Goal: Task Accomplishment & Management: Manage account settings

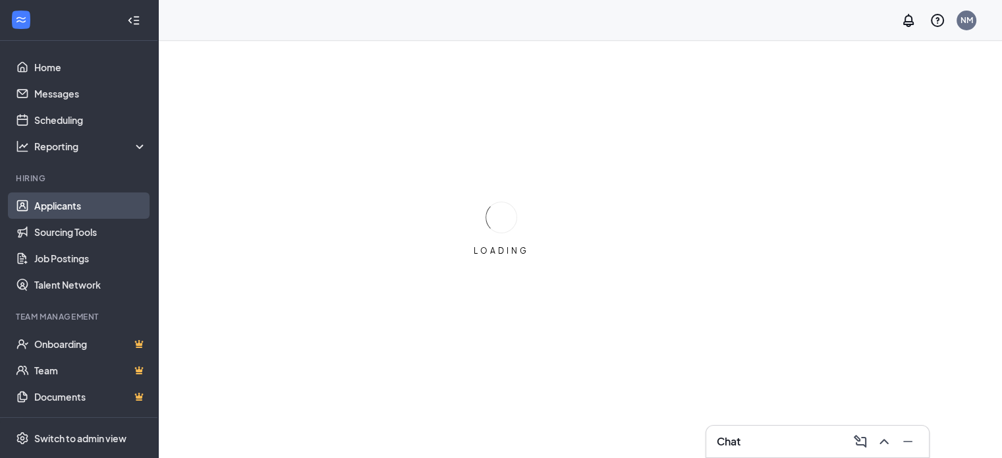
click at [38, 192] on link "Applicants" at bounding box center [90, 205] width 113 height 26
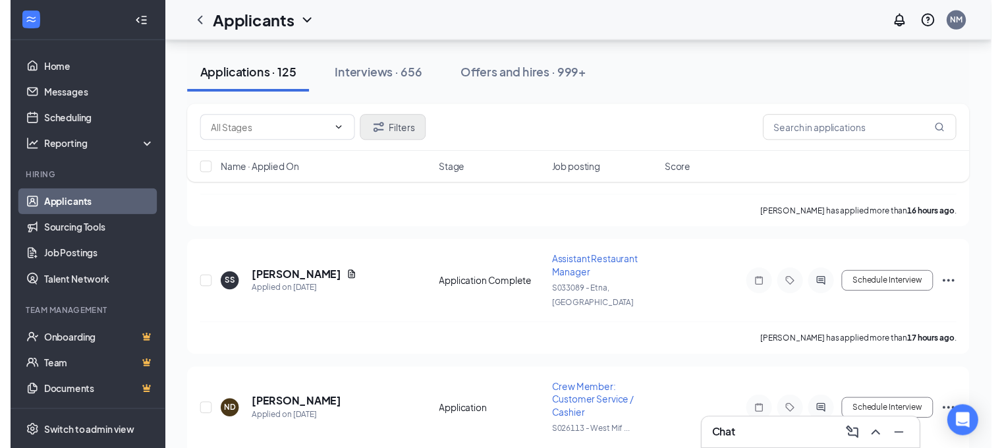
scroll to position [195, 0]
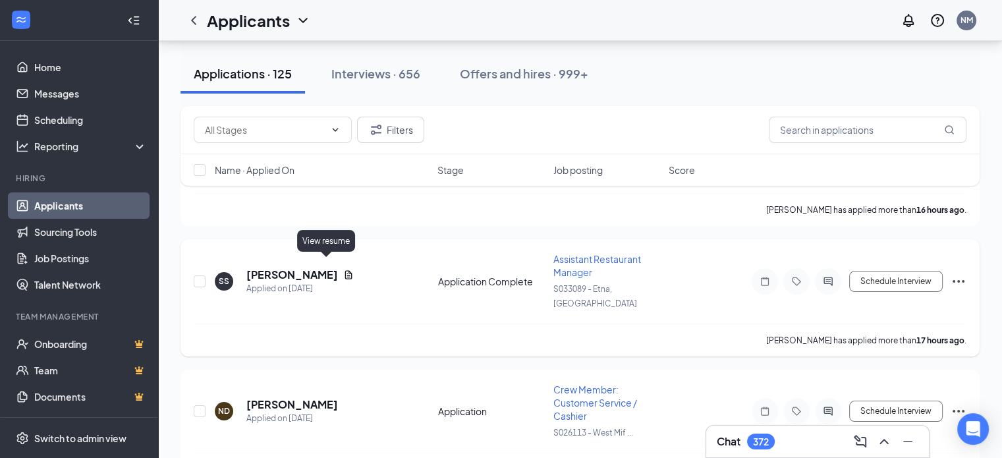
click at [343, 269] on icon "Document" at bounding box center [348, 274] width 11 height 11
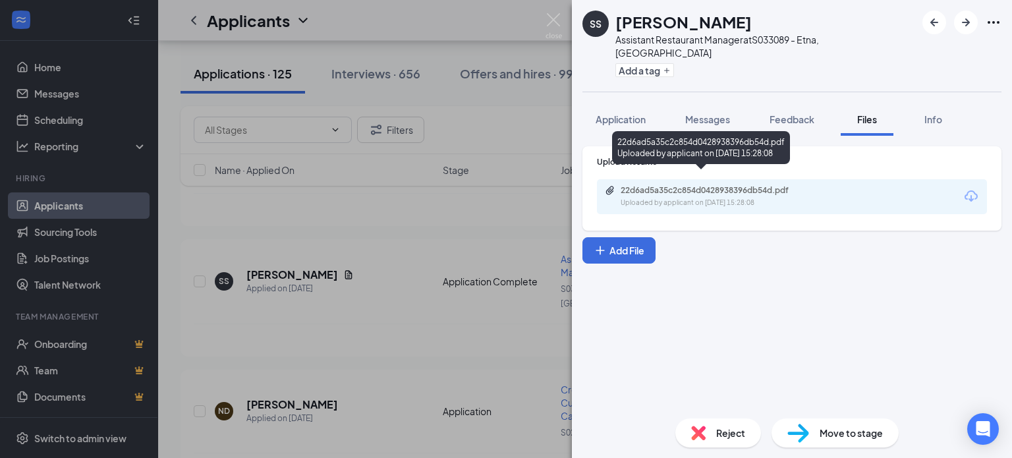
click at [672, 198] on div "Uploaded by applicant on [DATE] 15:28:08" at bounding box center [719, 203] width 198 height 11
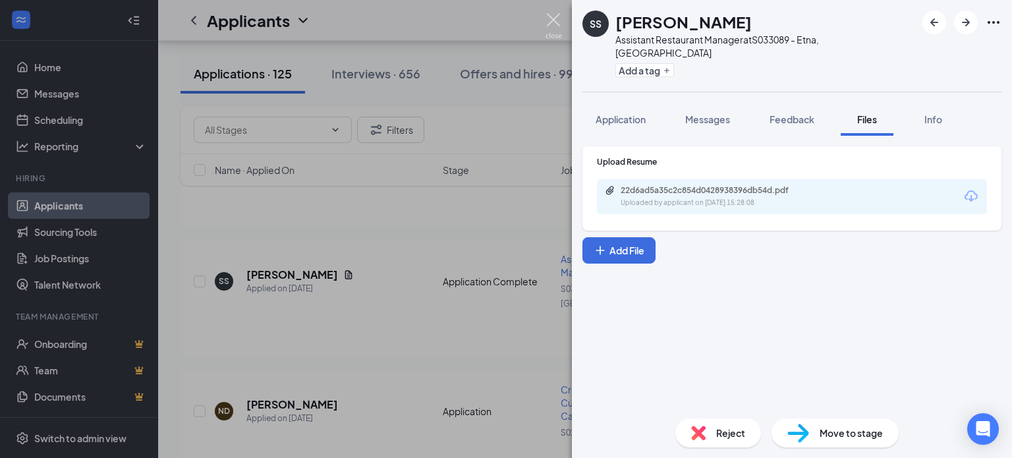
click at [554, 16] on img at bounding box center [553, 26] width 16 height 26
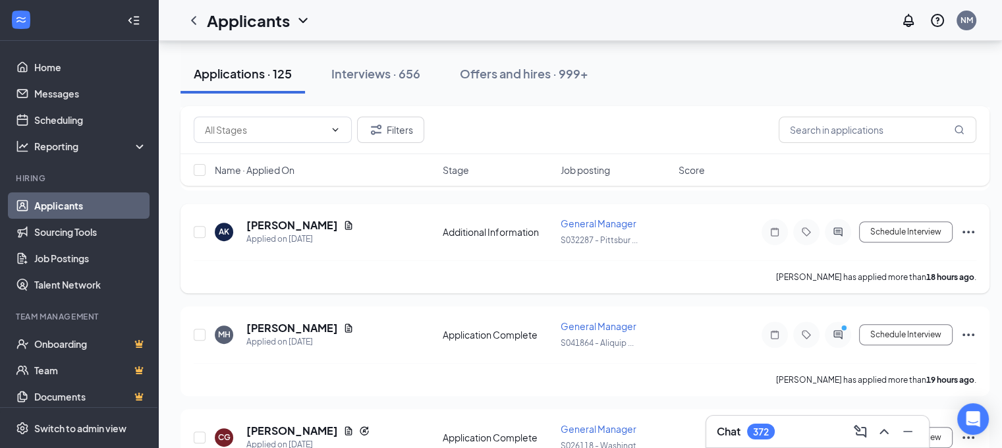
scroll to position [491, 0]
click at [343, 323] on icon "Document" at bounding box center [348, 328] width 11 height 11
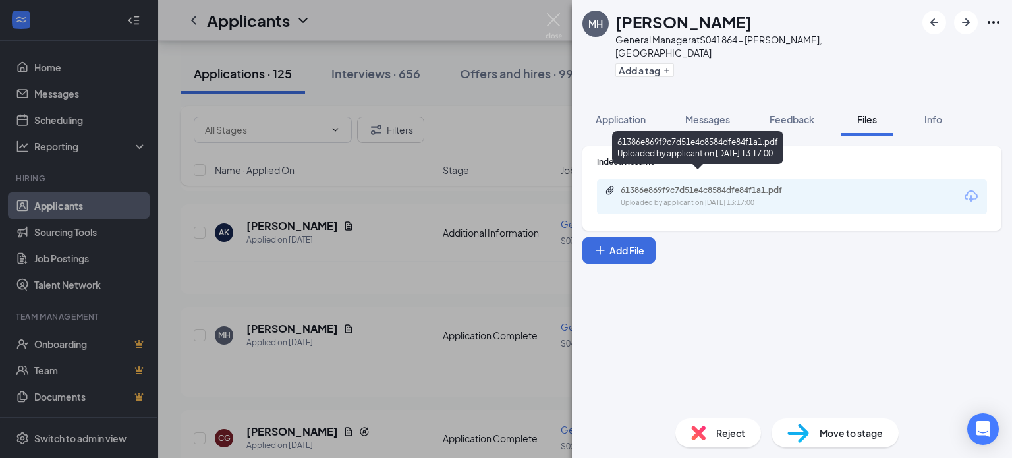
click at [680, 185] on div "61386e869f9c7d51e4c8584dfe84f1a1.pdf" at bounding box center [712, 190] width 184 height 11
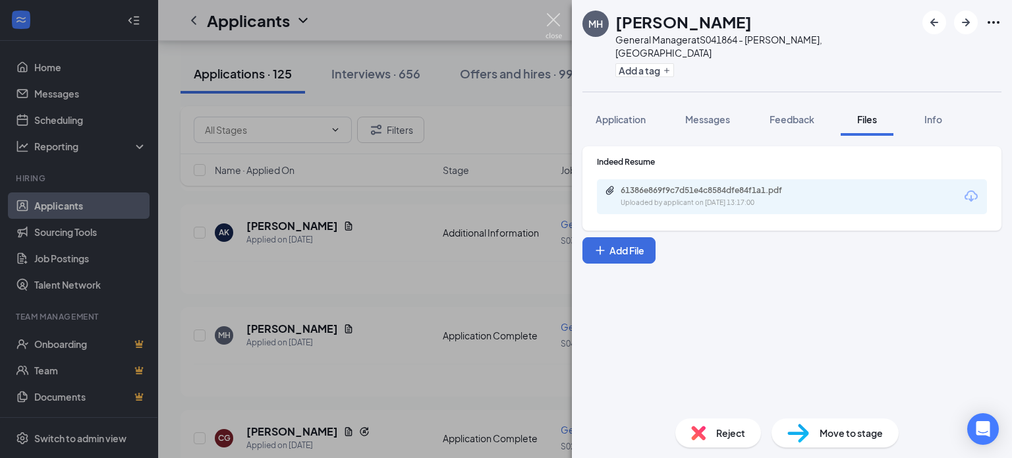
click at [554, 15] on img at bounding box center [553, 26] width 16 height 26
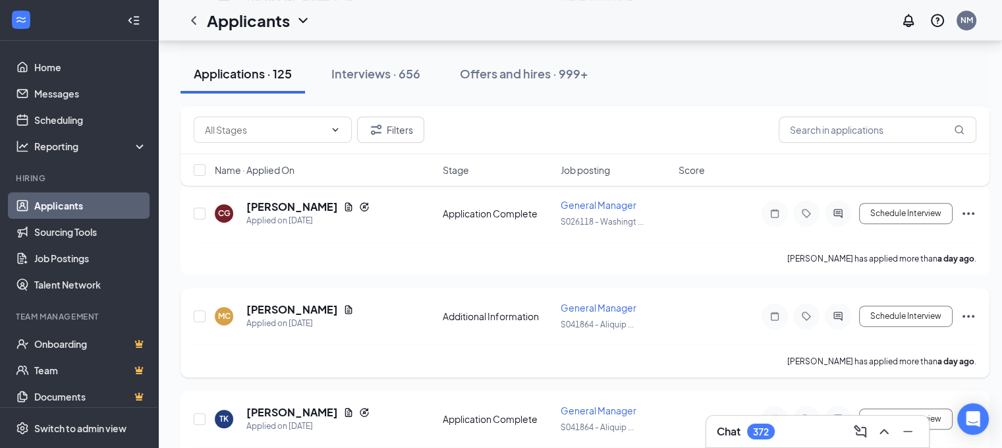
scroll to position [717, 0]
click at [345, 304] on icon "Document" at bounding box center [348, 308] width 7 height 9
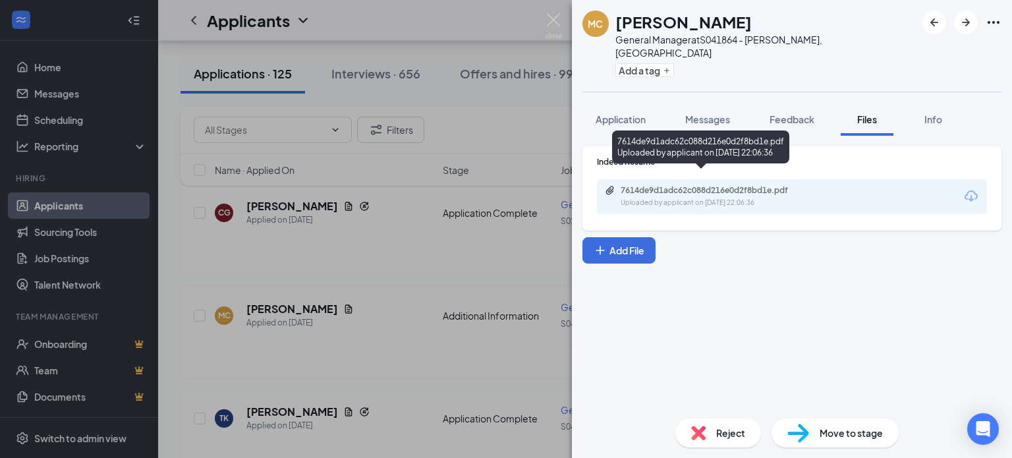
click at [661, 185] on div "7614de9d1adc62c088d216e0d2f8bd1e.pdf" at bounding box center [712, 190] width 184 height 11
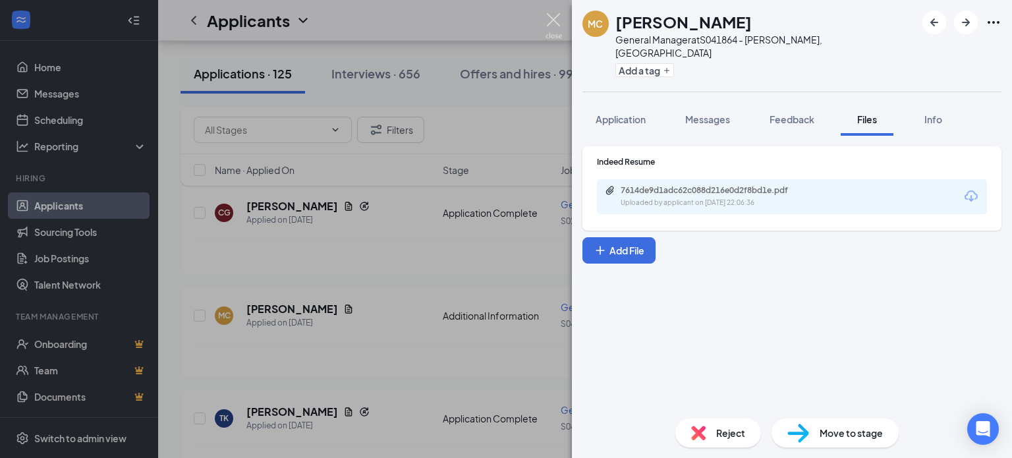
click at [556, 18] on img at bounding box center [553, 26] width 16 height 26
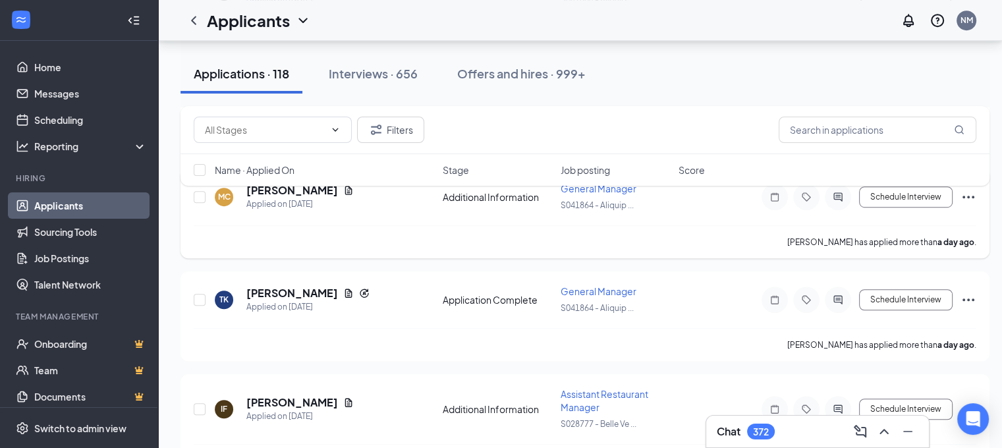
scroll to position [835, 0]
click at [343, 288] on icon "Document" at bounding box center [348, 293] width 11 height 11
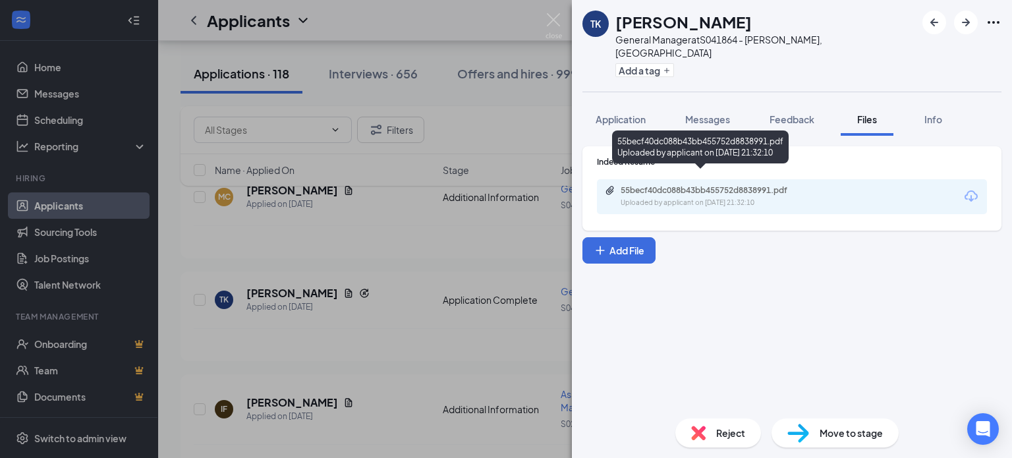
click at [699, 185] on div "55becf40dc088b43bb455752d8838991.pdf" at bounding box center [712, 190] width 184 height 11
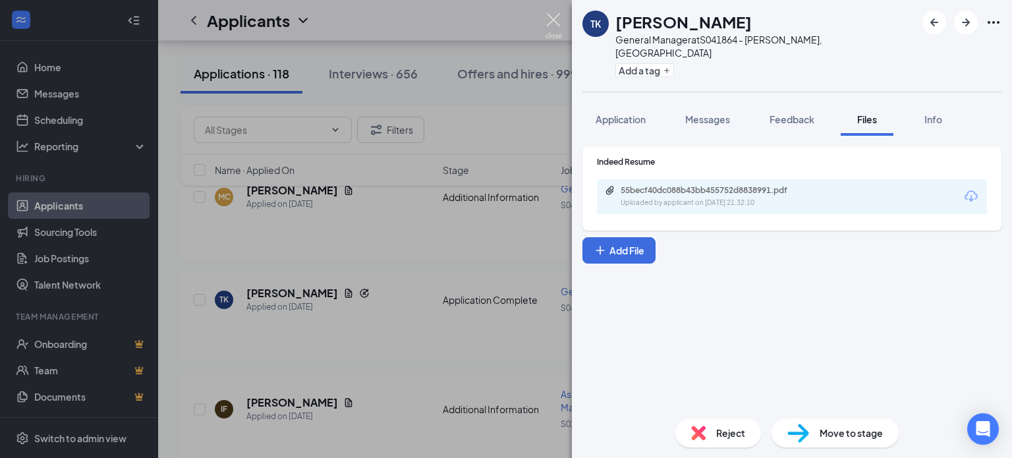
click at [555, 18] on img at bounding box center [553, 26] width 16 height 26
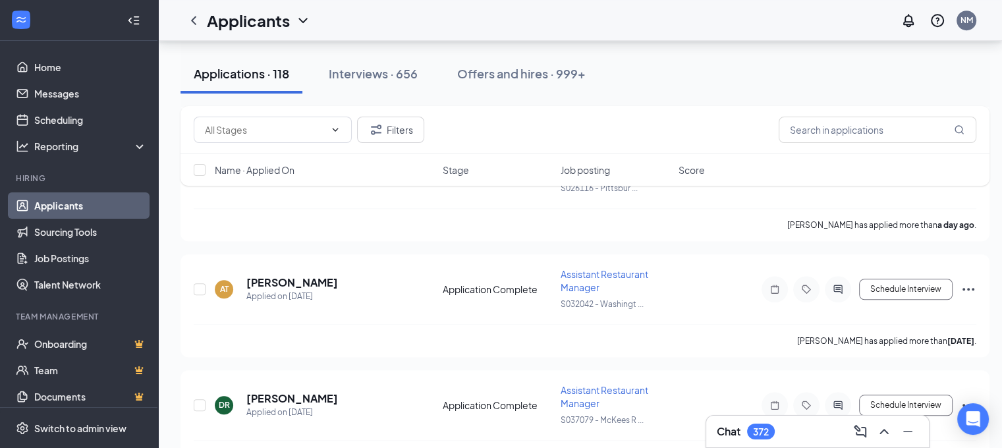
scroll to position [1067, 0]
